Goal: Transaction & Acquisition: Book appointment/travel/reservation

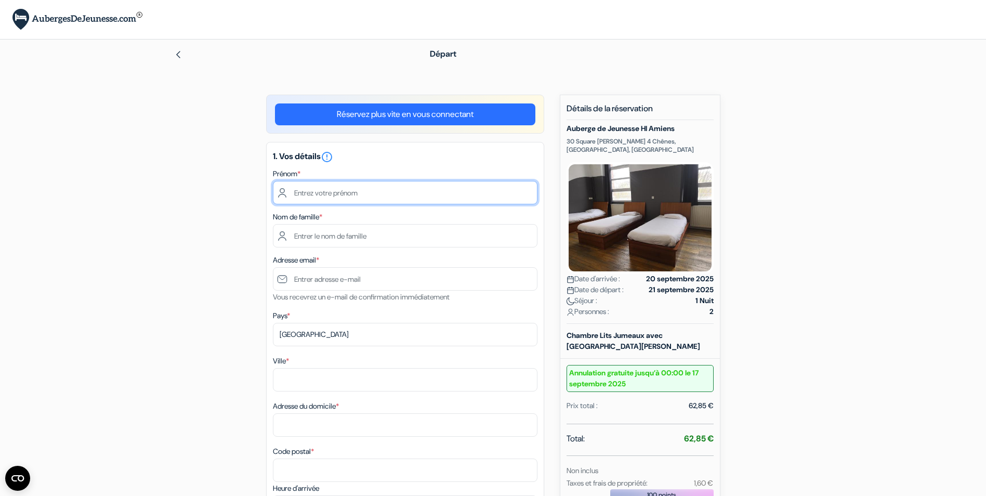
click at [335, 202] on input "text" at bounding box center [405, 192] width 265 height 23
type input "a"
type input "Aline"
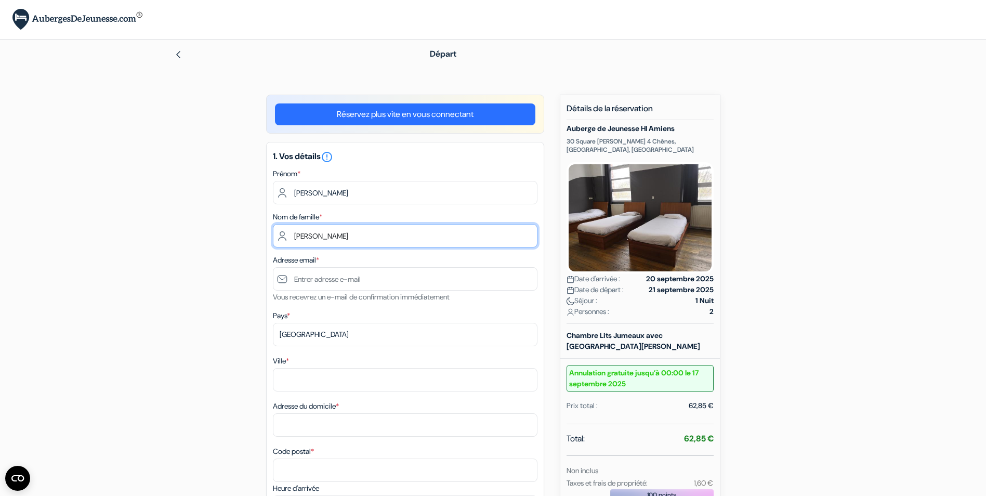
type input "Barbare"
click at [323, 266] on div "Adresse email * Vous recevrez un e-mail de confirmation immédiatement" at bounding box center [405, 278] width 265 height 49
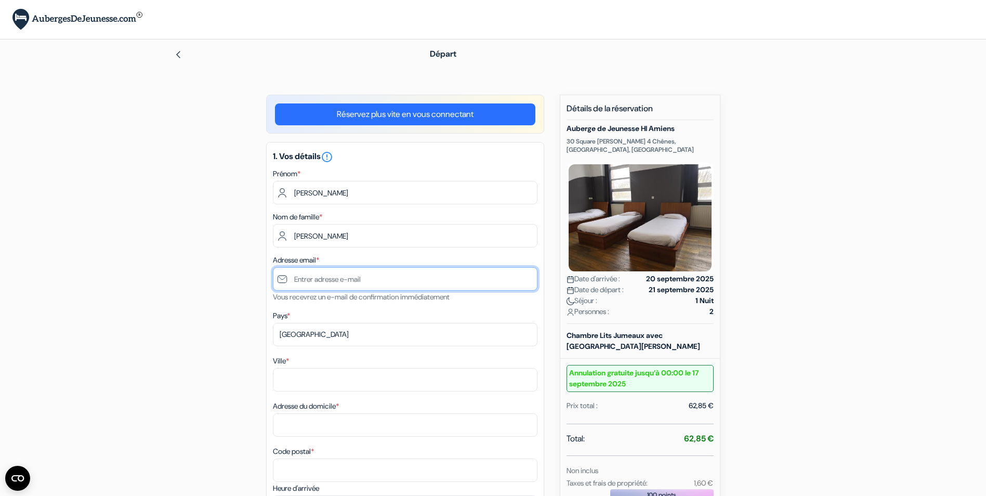
click at [317, 276] on input "text" at bounding box center [405, 278] width 265 height 23
type input "[PERSON_NAME][EMAIL_ADDRESS][DOMAIN_NAME]"
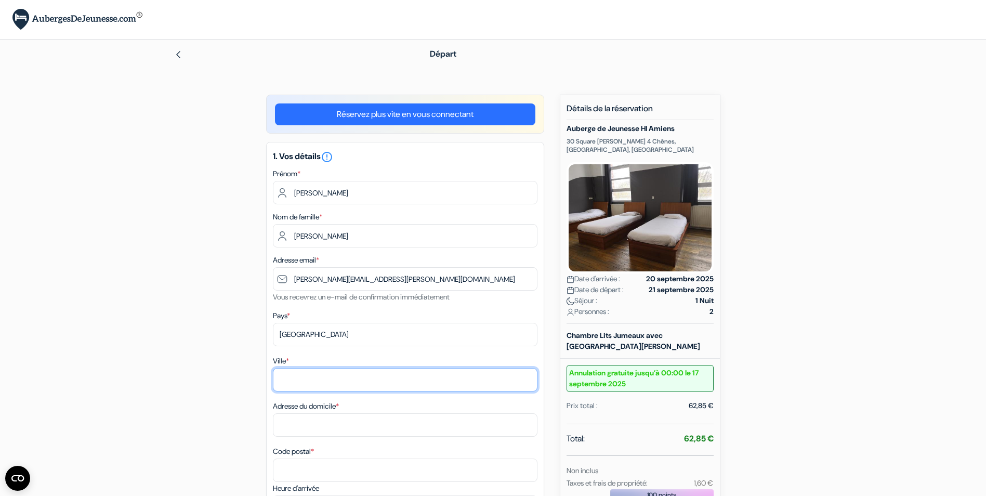
click at [318, 386] on input "Ville *" at bounding box center [405, 379] width 265 height 23
type input "La Longueville"
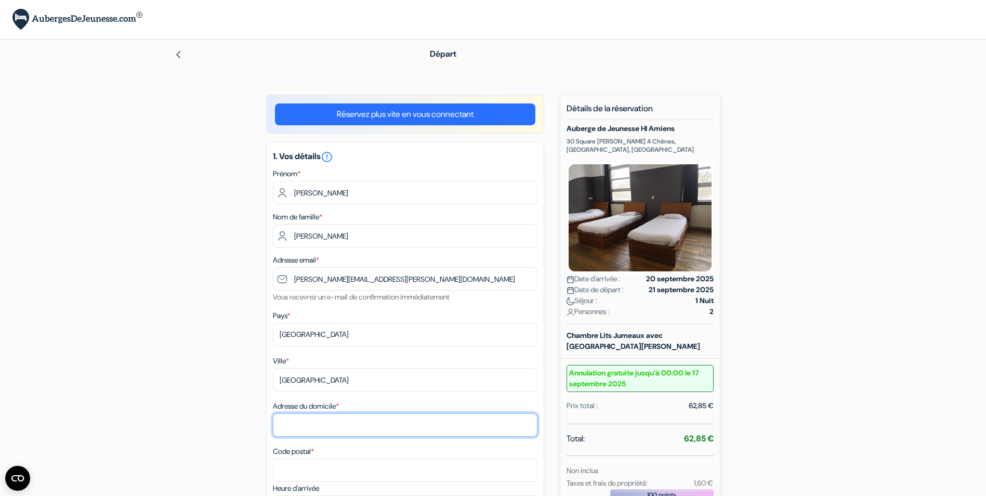
click at [340, 425] on input "Adresse du domicile *" at bounding box center [405, 424] width 265 height 23
type input "13, Rue Maxime Quévy"
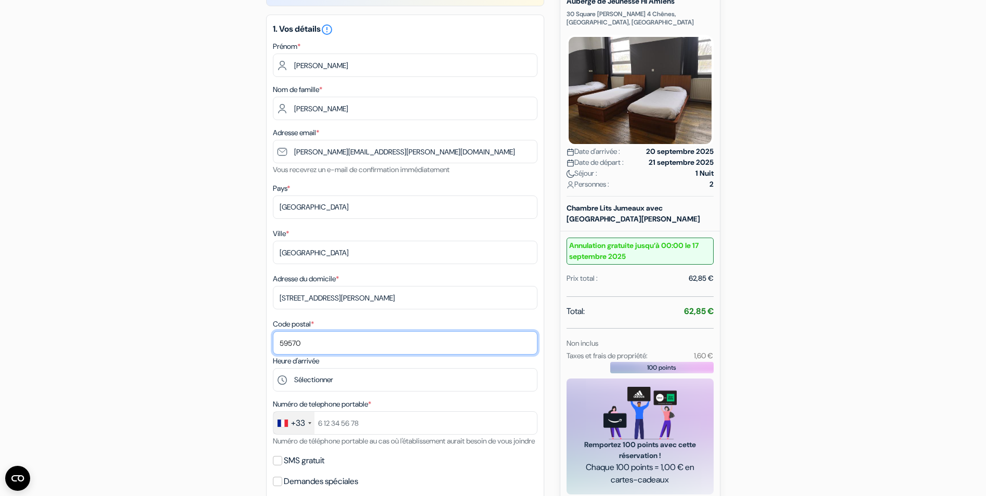
scroll to position [208, 0]
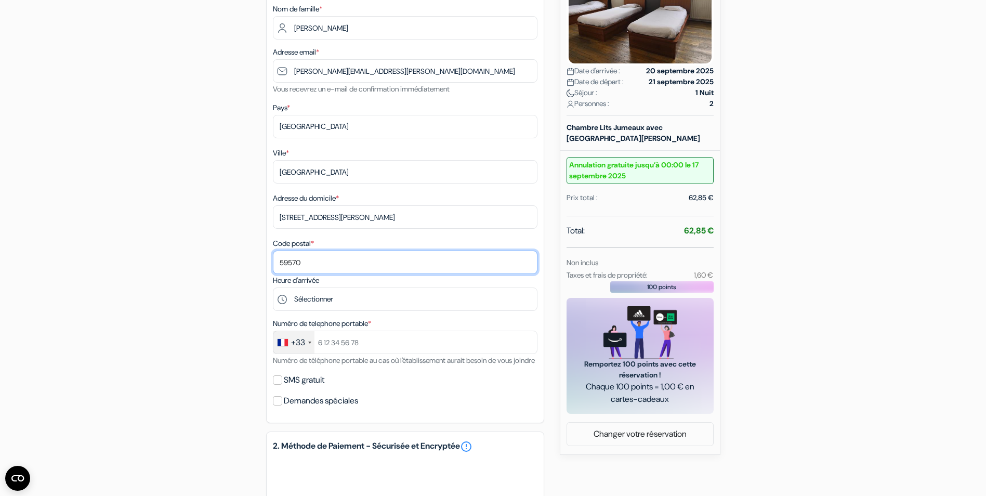
type input "59570"
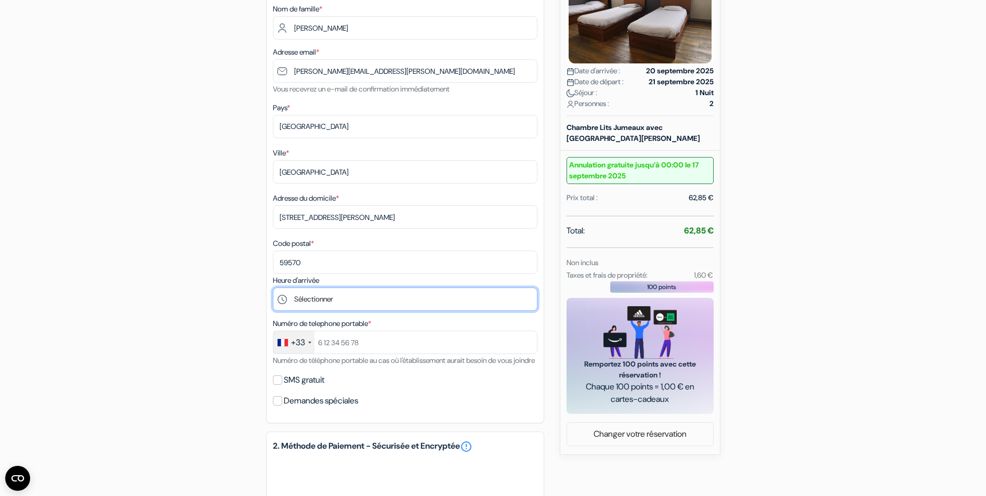
click at [312, 300] on select "Sélectionner 16:00 17:00 18:00 19:00 20:00 21:00" at bounding box center [405, 298] width 265 height 23
select select "16"
click at [273, 287] on select "Sélectionner 16:00 17:00 18:00 19:00 20:00 21:00" at bounding box center [405, 298] width 265 height 23
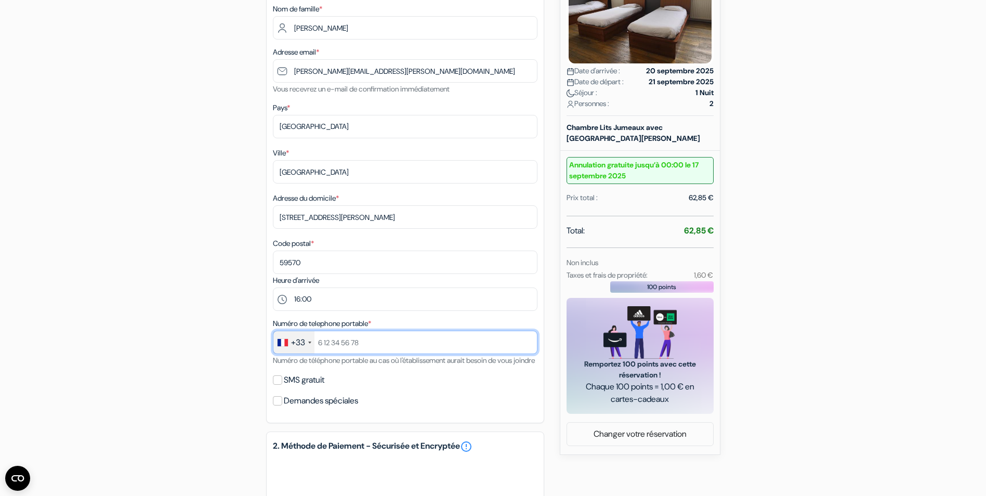
click at [342, 340] on input "text" at bounding box center [405, 342] width 265 height 23
type input "0661824832"
click at [323, 344] on input "0661824832" at bounding box center [405, 342] width 265 height 23
click at [275, 380] on div "1. Vos détails error_outline Prénom * Aline Nom de famille * Barbare Adresse em…" at bounding box center [405, 178] width 278 height 489
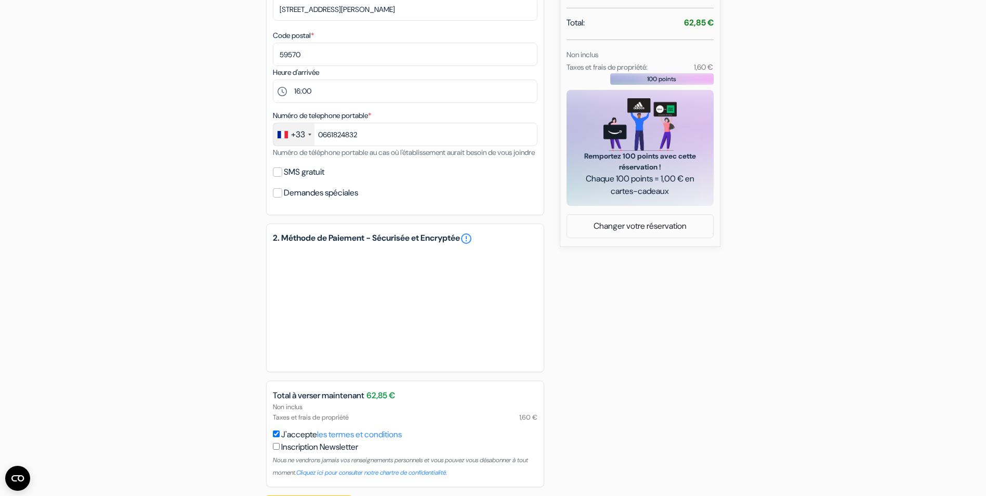
scroll to position [466, 0]
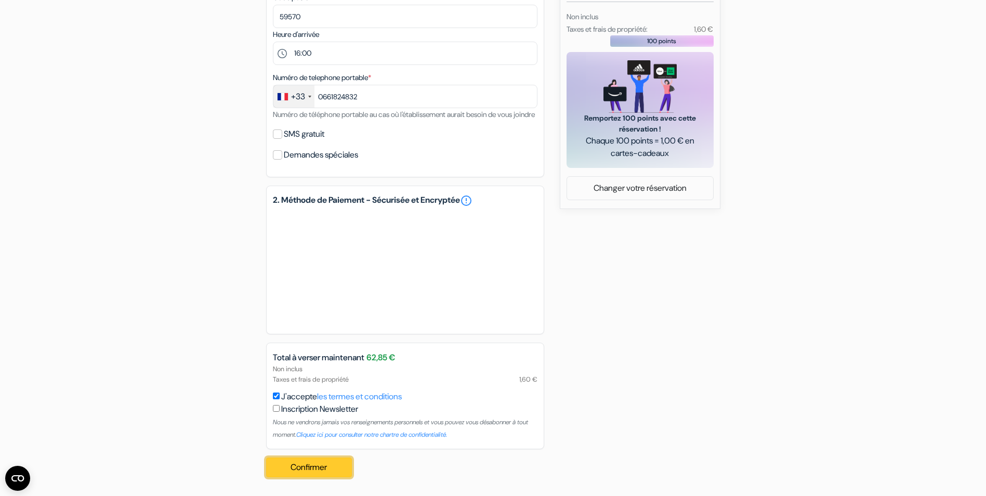
click at [319, 468] on button "Confirmer Loading..." at bounding box center [309, 467] width 86 height 20
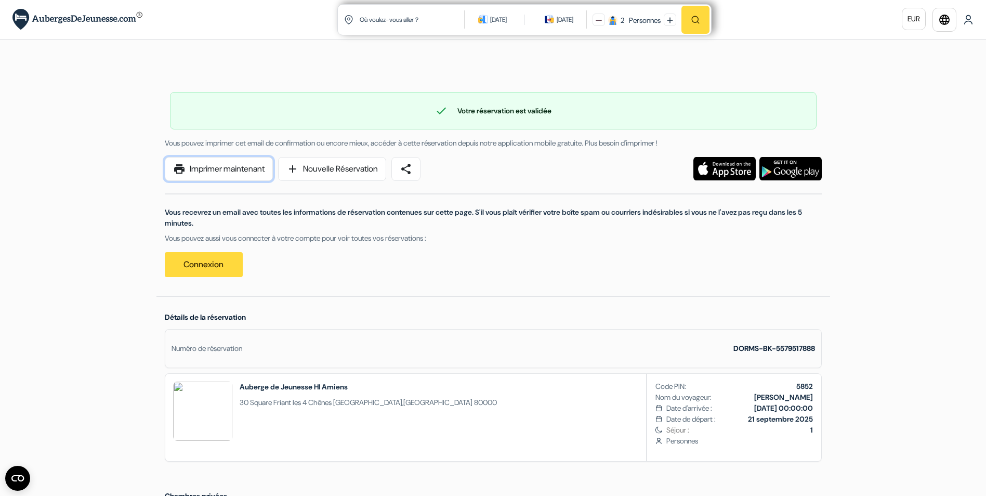
click at [245, 163] on link "print Imprimer maintenant" at bounding box center [219, 169] width 108 height 24
